Goal: Find specific page/section: Find specific page/section

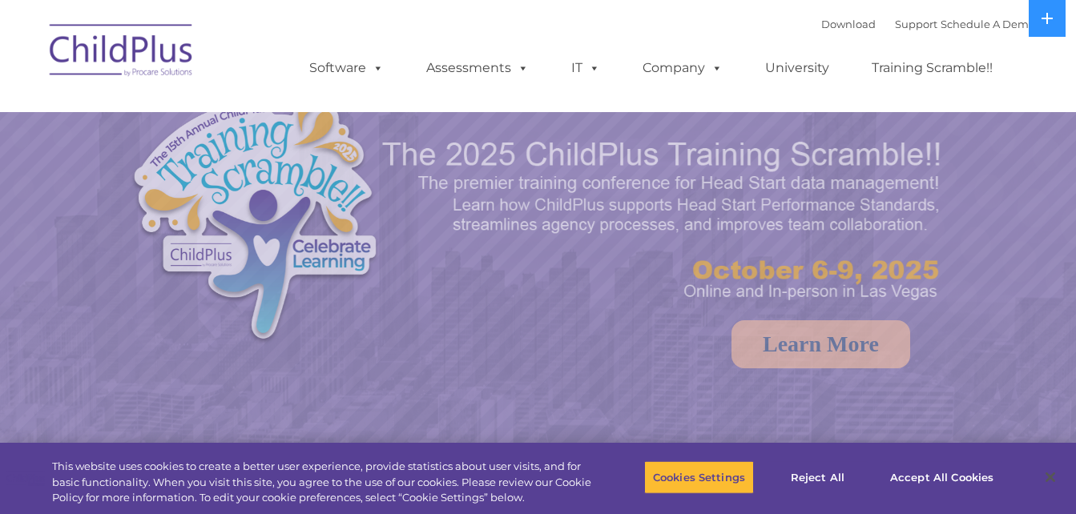
select select "MEDIUM"
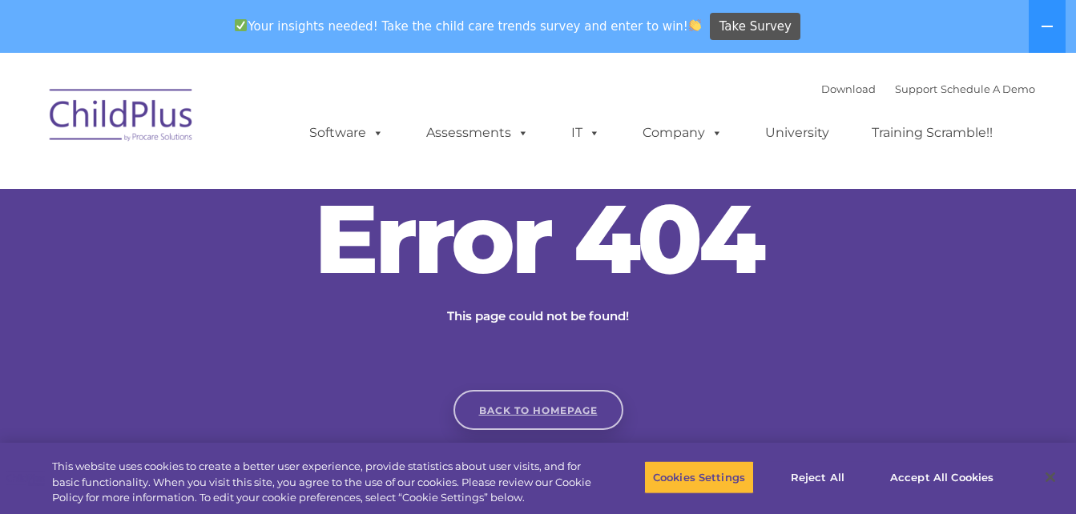
click at [573, 415] on link "Back to homepage" at bounding box center [538, 410] width 170 height 40
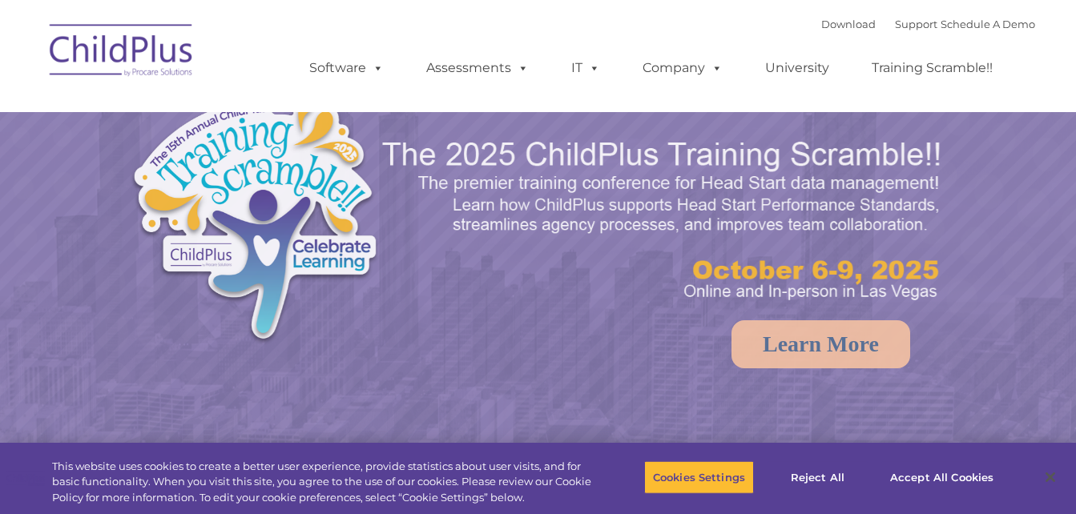
select select "MEDIUM"
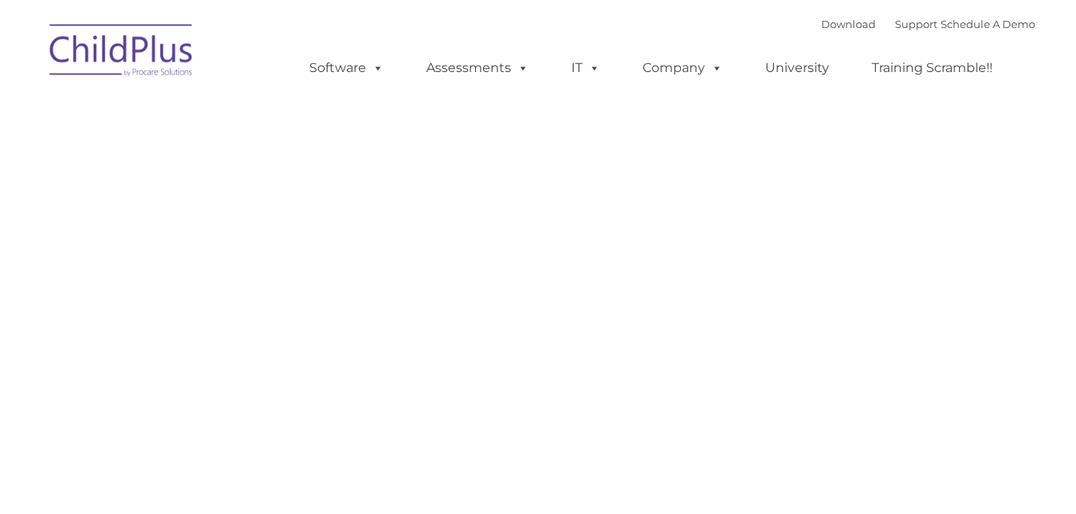
type input ""
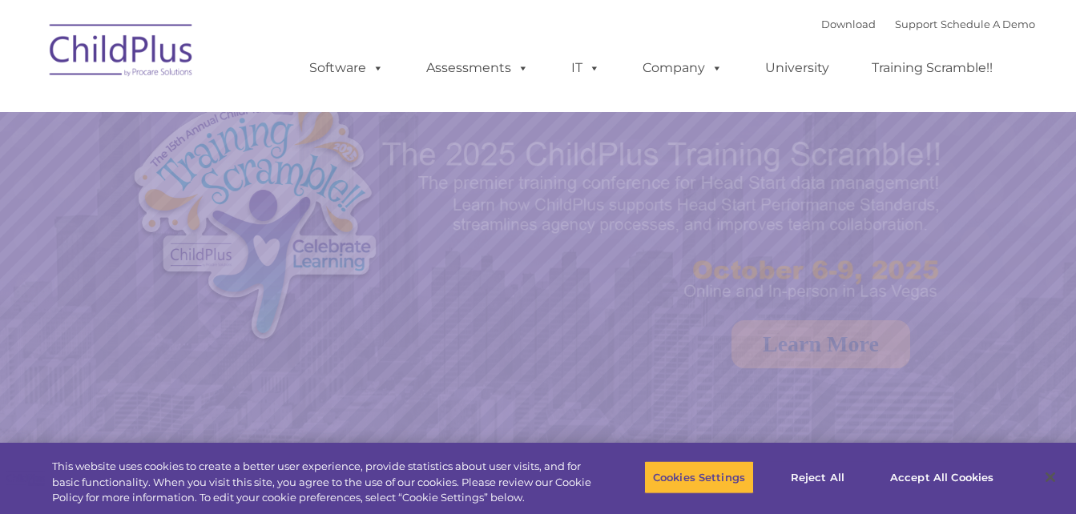
select select "MEDIUM"
